Goal: Information Seeking & Learning: Learn about a topic

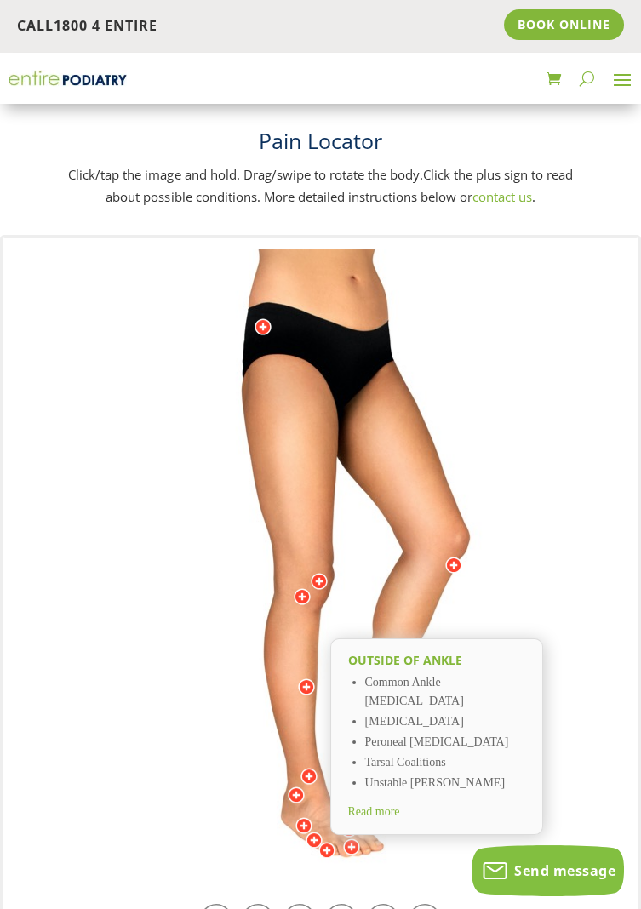
click at [395, 778] on div "Outside of ankle Common Ankle Sprain Sinus Tarsi Syndrome Peroneal Tendinopathy…" at bounding box center [436, 736] width 213 height 197
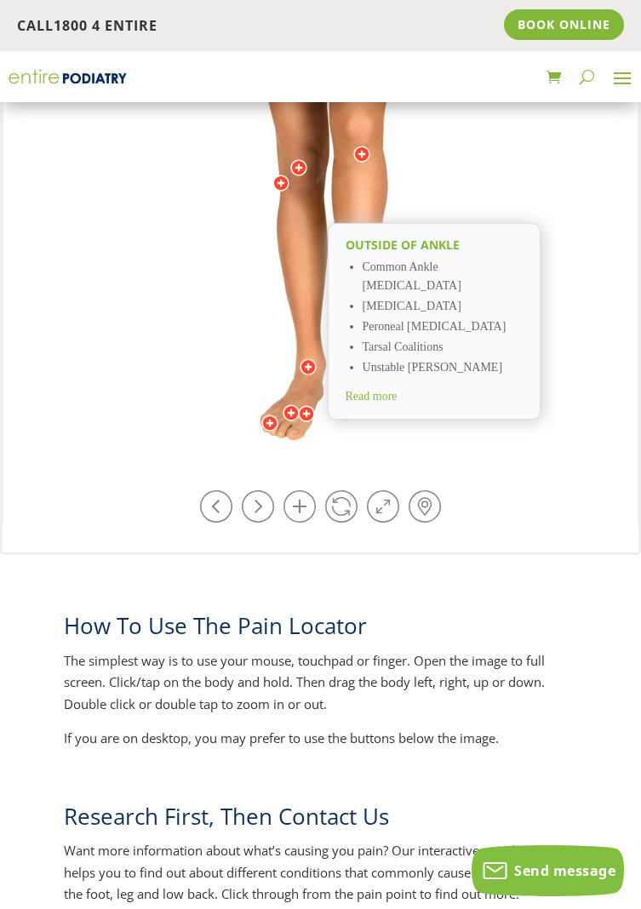
scroll to position [417, 0]
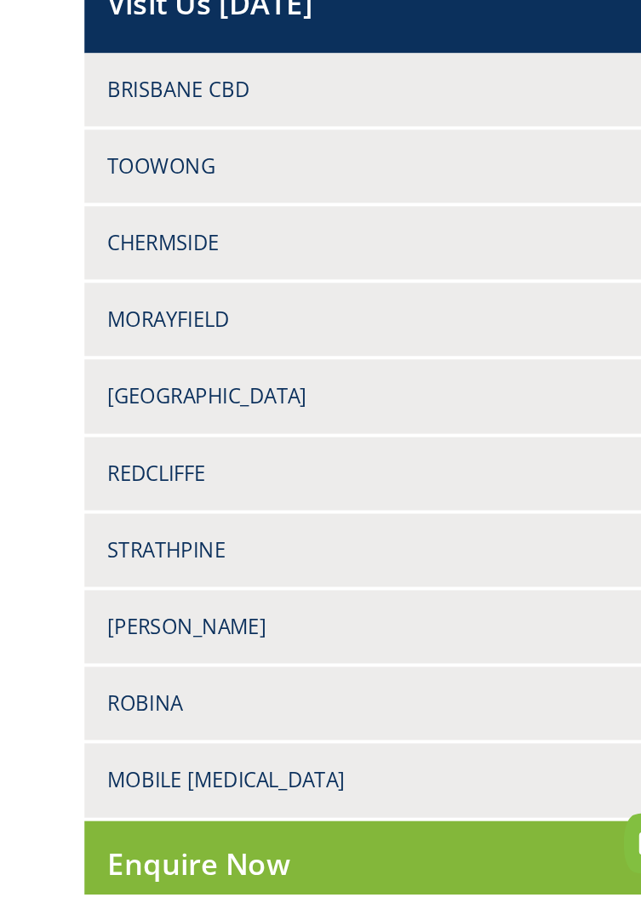
scroll to position [945, 0]
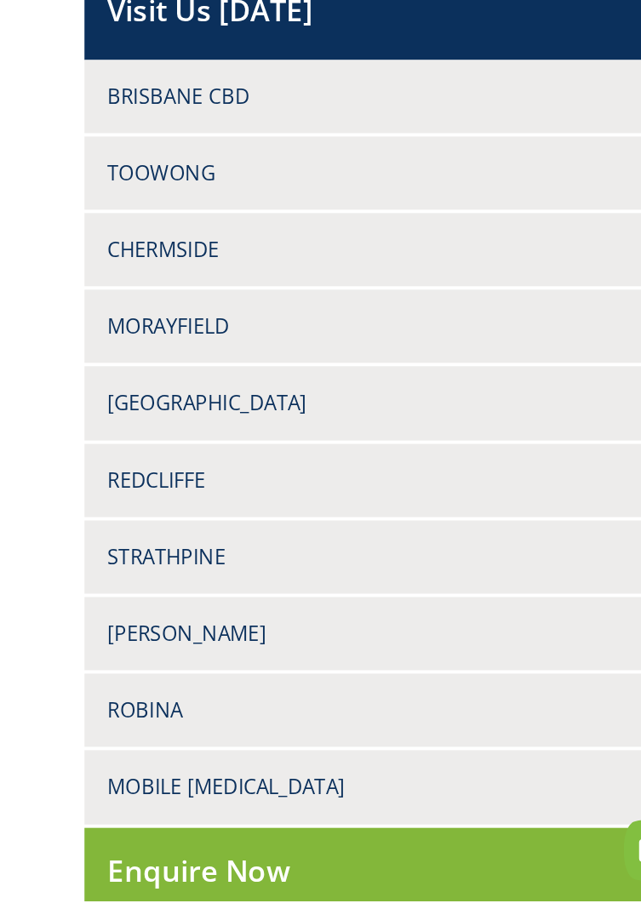
click at [405, 461] on div "Morayfield [STREET_ADDRESS] 07 5490 8222 07 3053 3128 Book Online" at bounding box center [320, 474] width 512 height 55
click at [354, 521] on h4 "[GEOGRAPHIC_DATA]" at bounding box center [320, 531] width 478 height 21
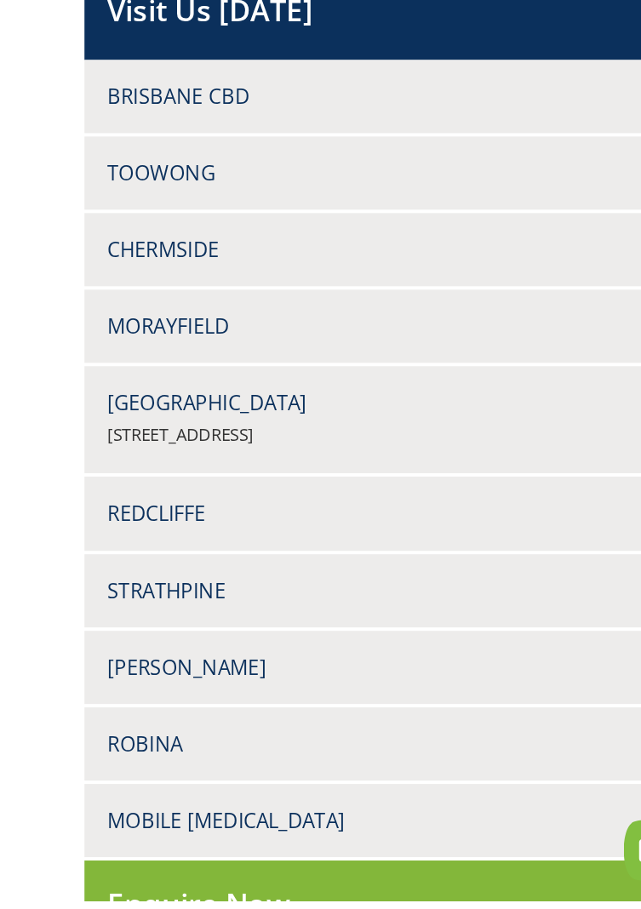
click at [358, 519] on div "North Lakes [STREET_ADDRESS] 07 3491 6099 07 3053 3128 Book Online" at bounding box center [320, 544] width 512 height 81
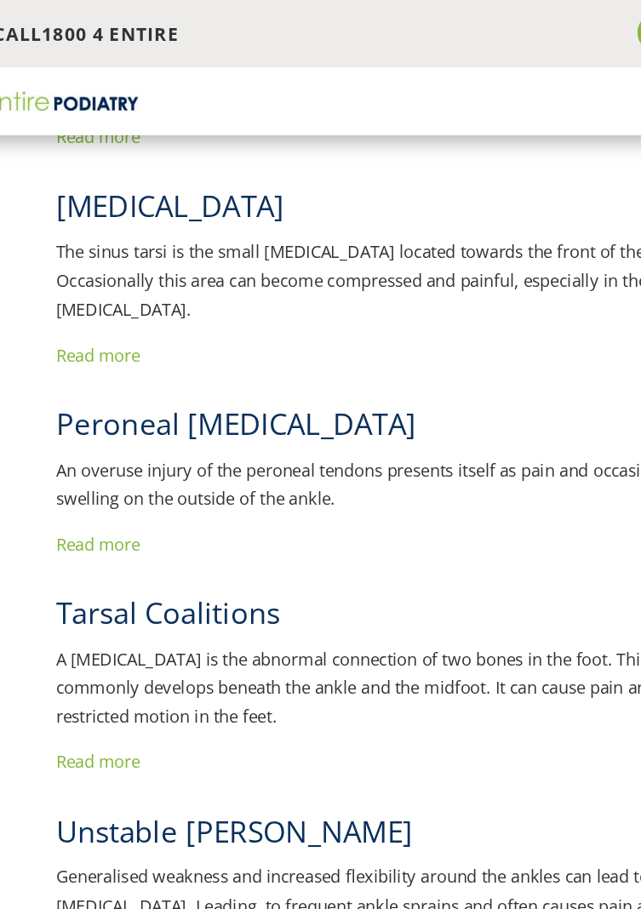
scroll to position [0, 0]
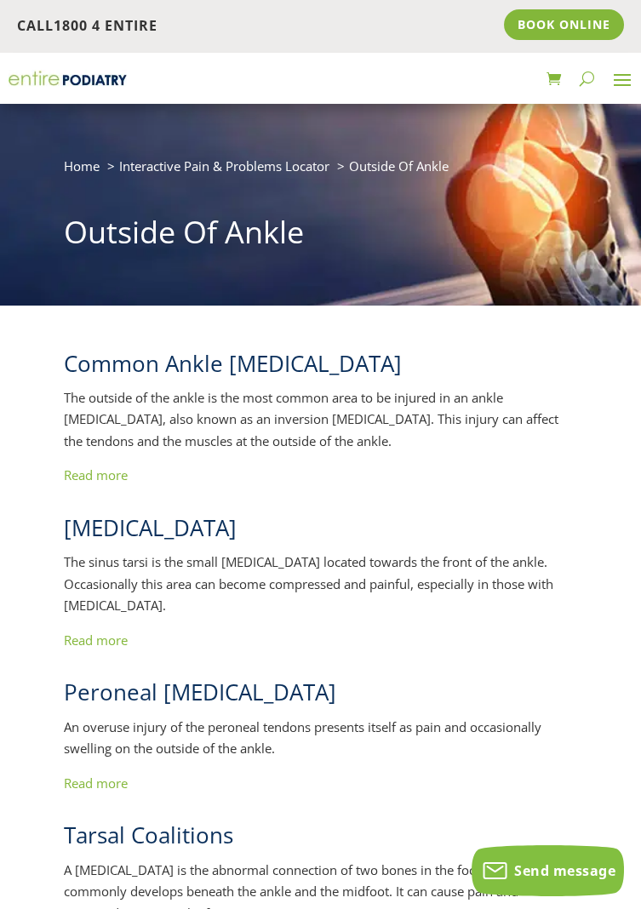
click at [103, 622] on p "The sinus tarsi is the small depression located towards the front of the ankle.…" at bounding box center [320, 590] width 512 height 78
click at [123, 618] on p "The sinus tarsi is the small depression located towards the front of the ankle.…" at bounding box center [320, 590] width 512 height 78
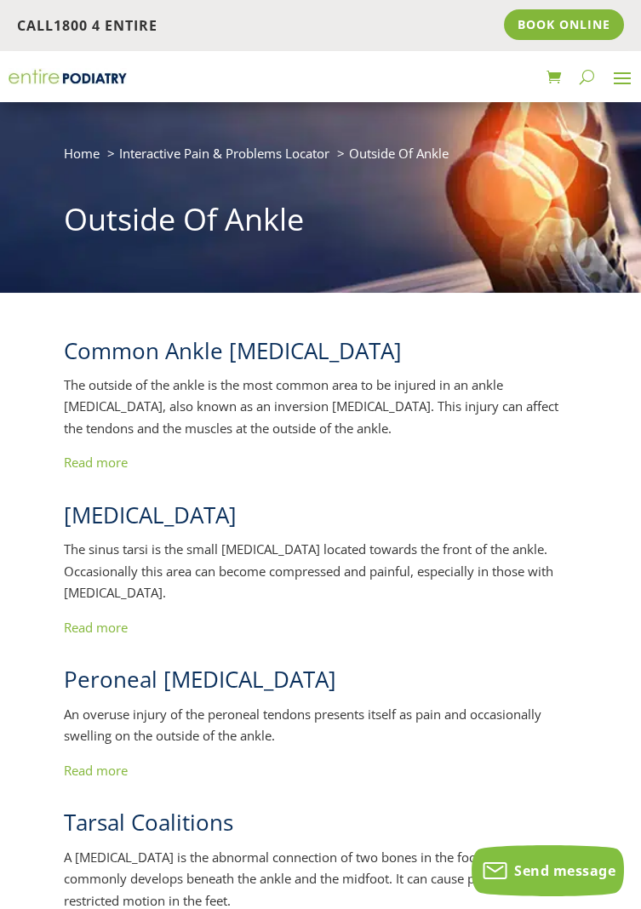
click at [91, 631] on link "Read more" at bounding box center [96, 626] width 64 height 17
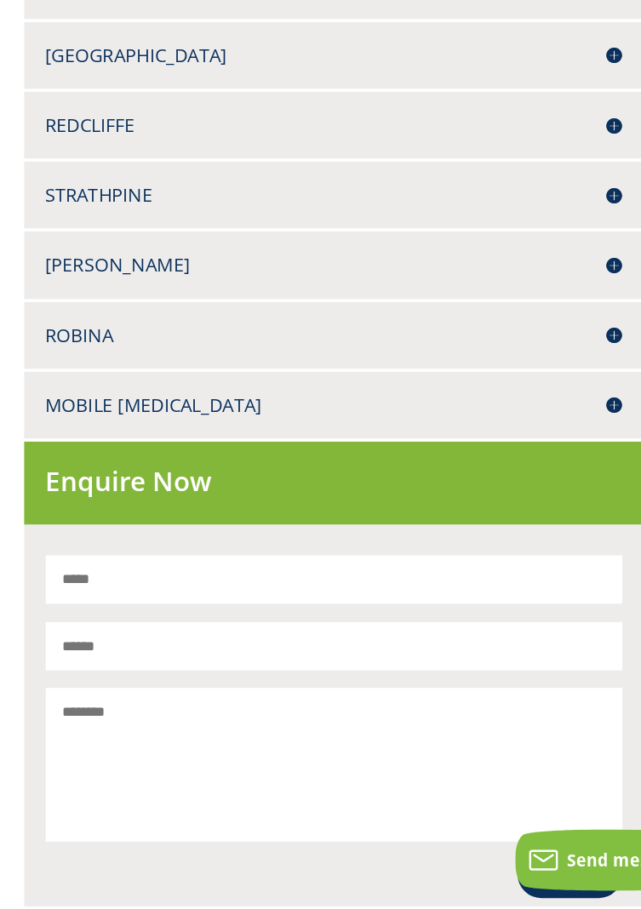
scroll to position [829, 0]
